Goal: Task Accomplishment & Management: Manage account settings

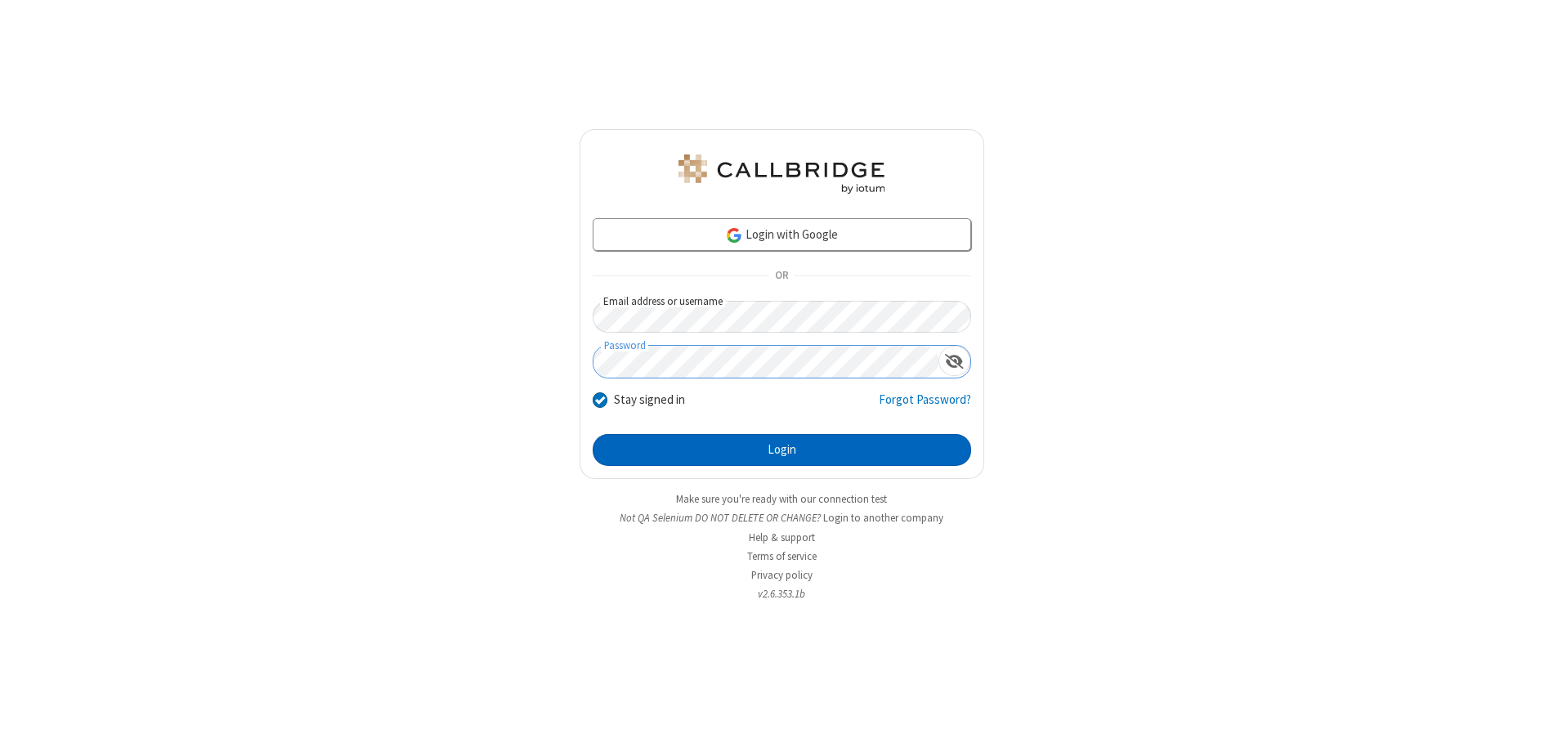
click at [781, 450] on button "Login" at bounding box center [782, 450] width 378 height 33
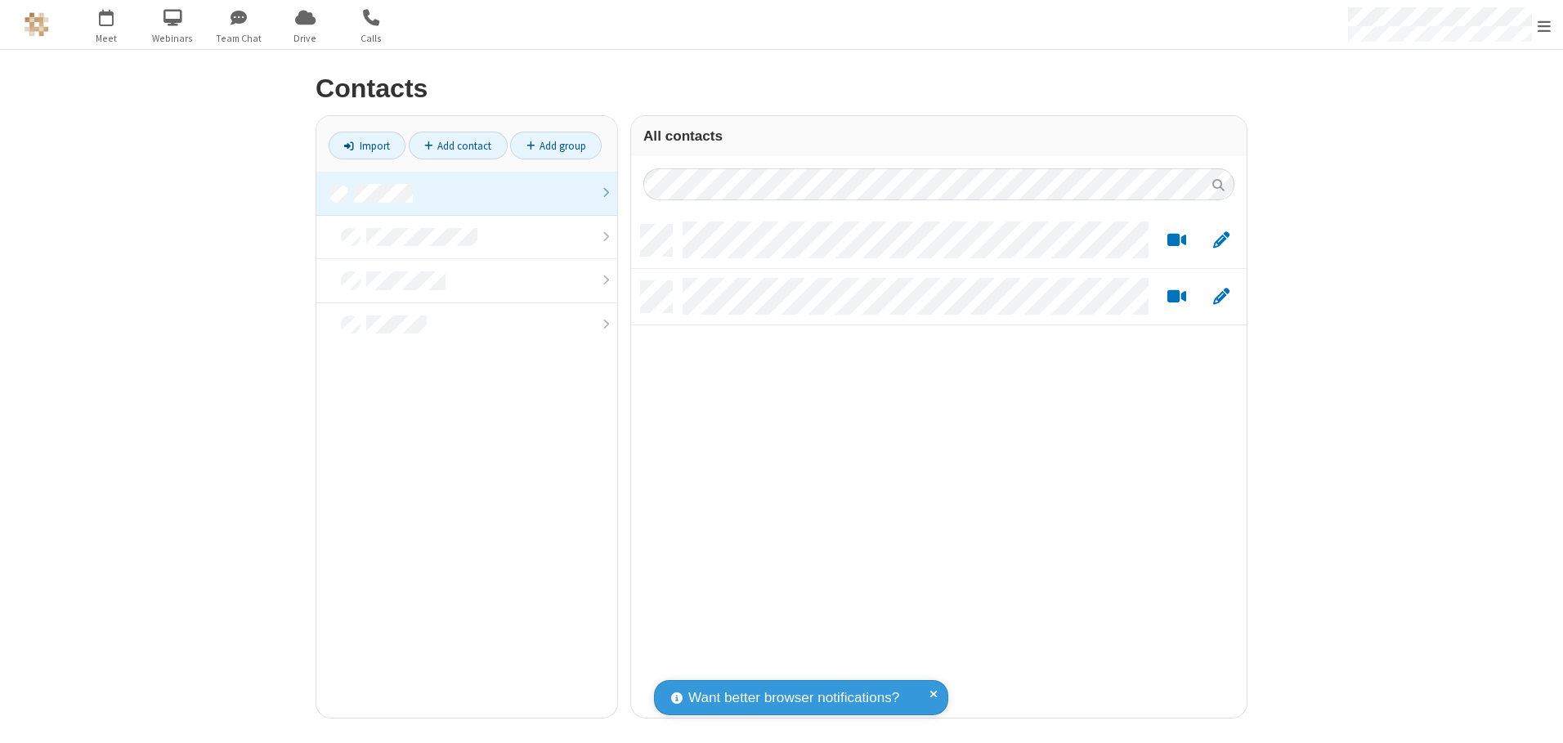
scroll to position [493, 603]
click at [467, 193] on link at bounding box center [466, 194] width 301 height 44
click at [458, 145] on link "Add contact" at bounding box center [458, 146] width 99 height 28
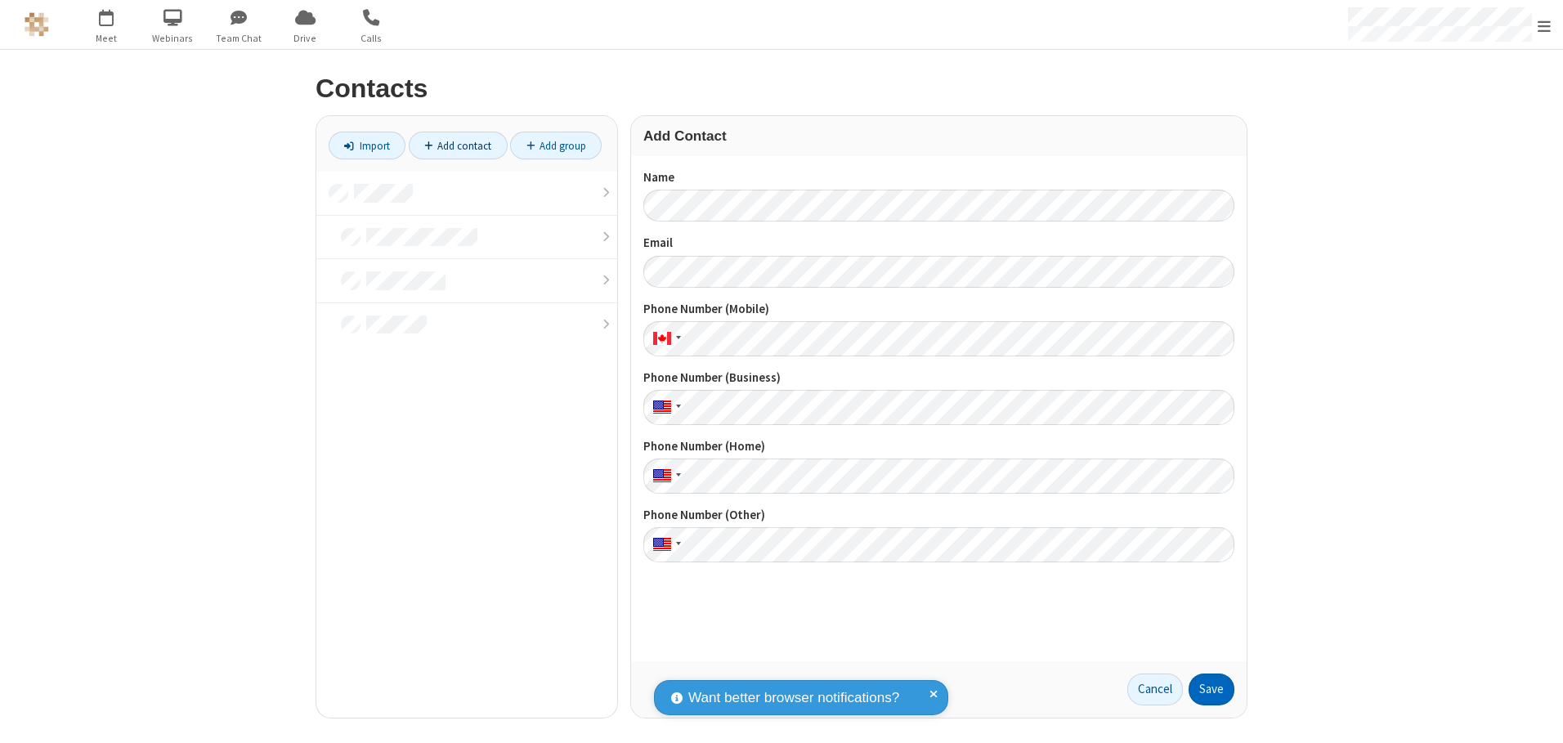
click at [1211, 689] on button "Save" at bounding box center [1211, 689] width 46 height 33
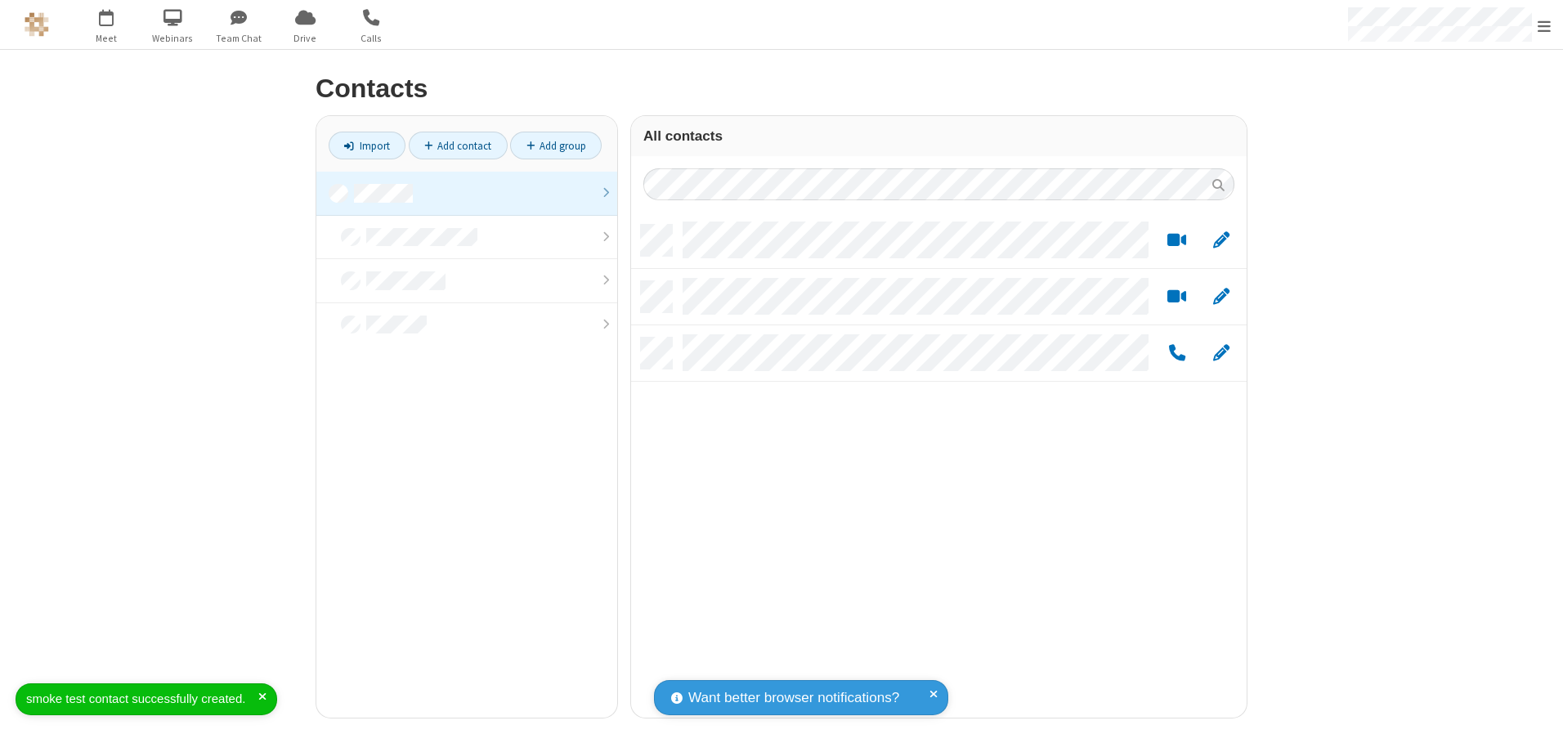
scroll to position [493, 603]
